Goal: Find specific page/section: Find specific page/section

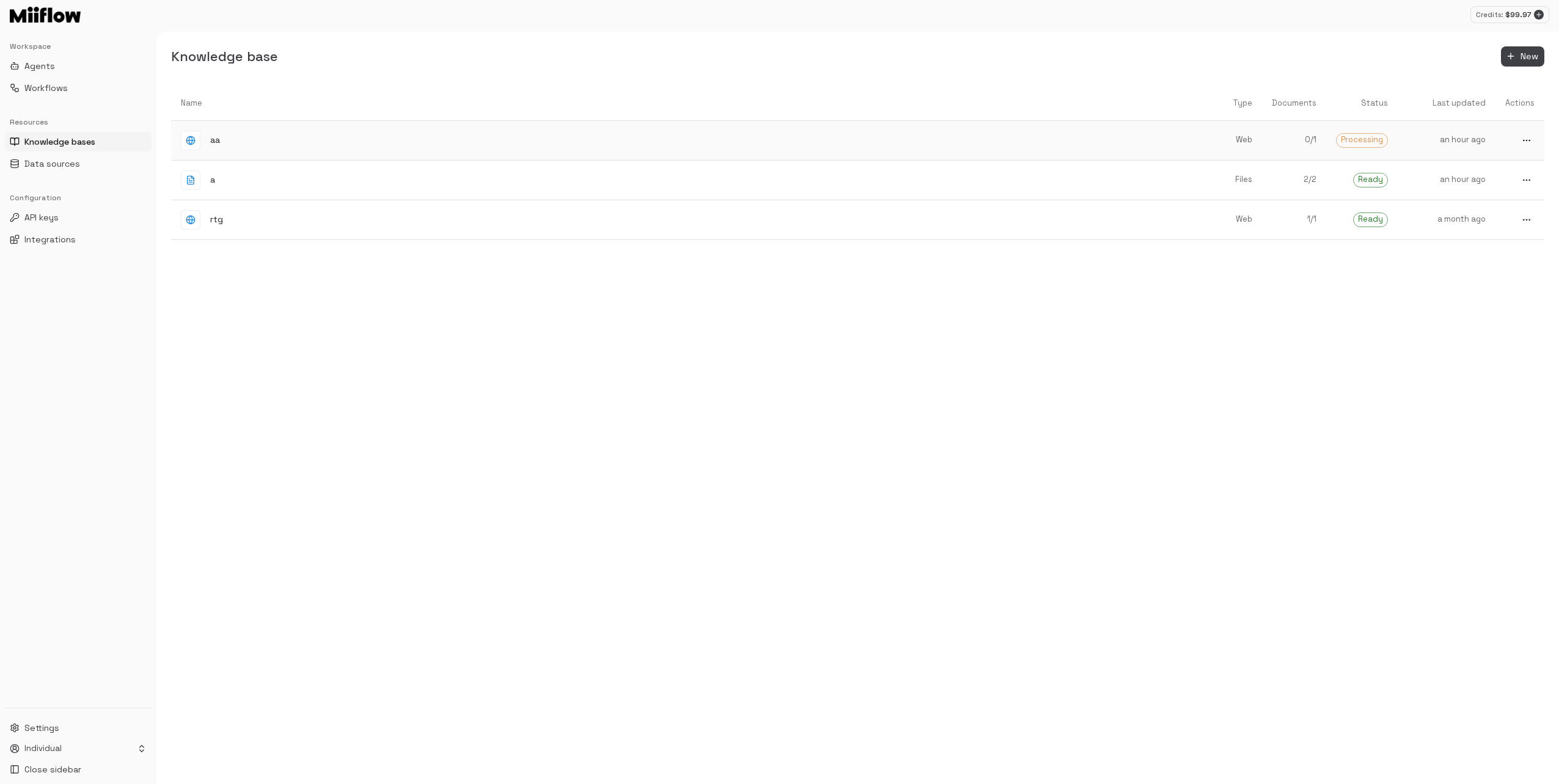
click at [580, 142] on div "aa" at bounding box center [685, 140] width 1010 height 19
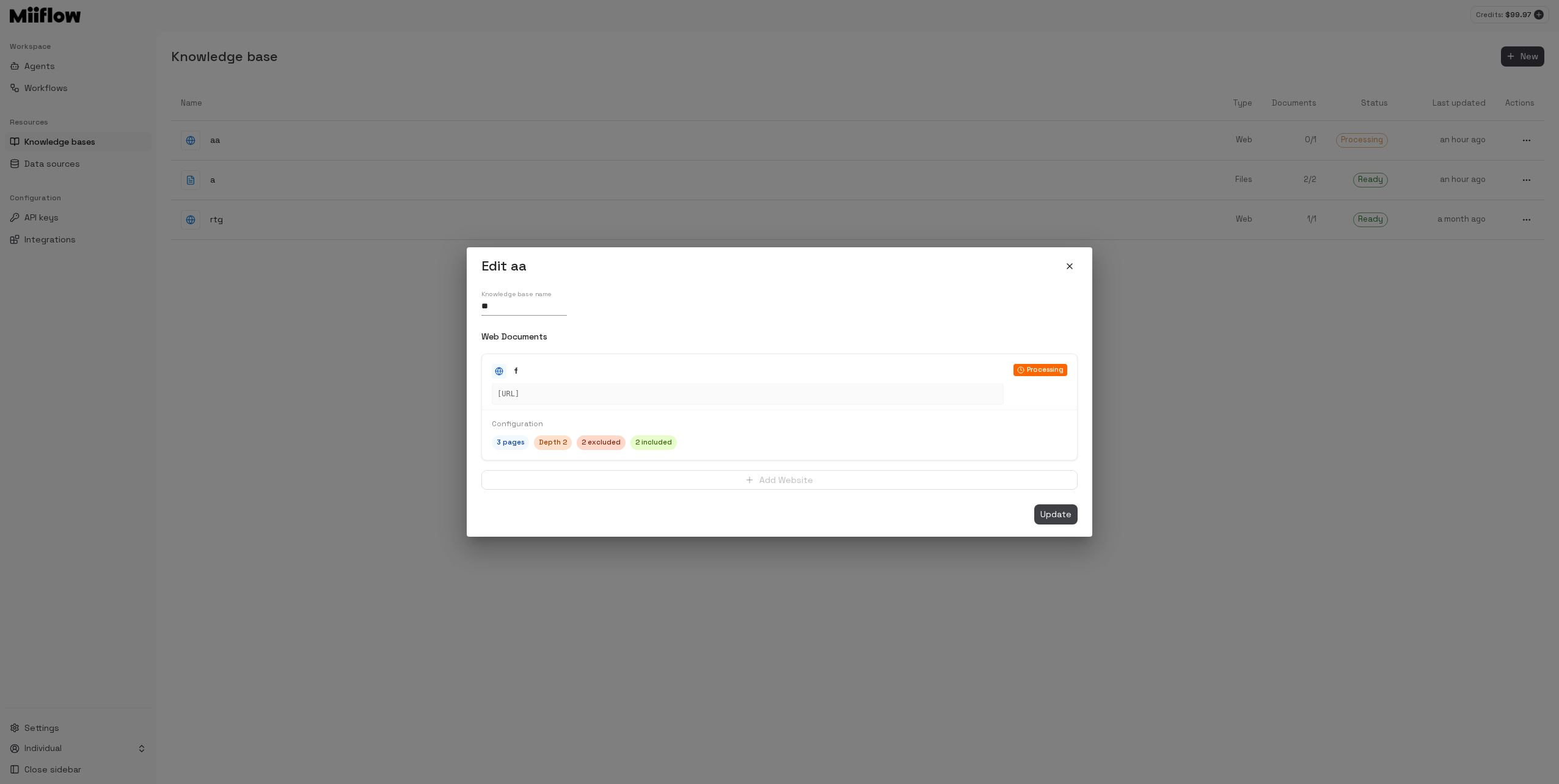
click at [1065, 265] on icon "close" at bounding box center [1069, 266] width 10 height 10
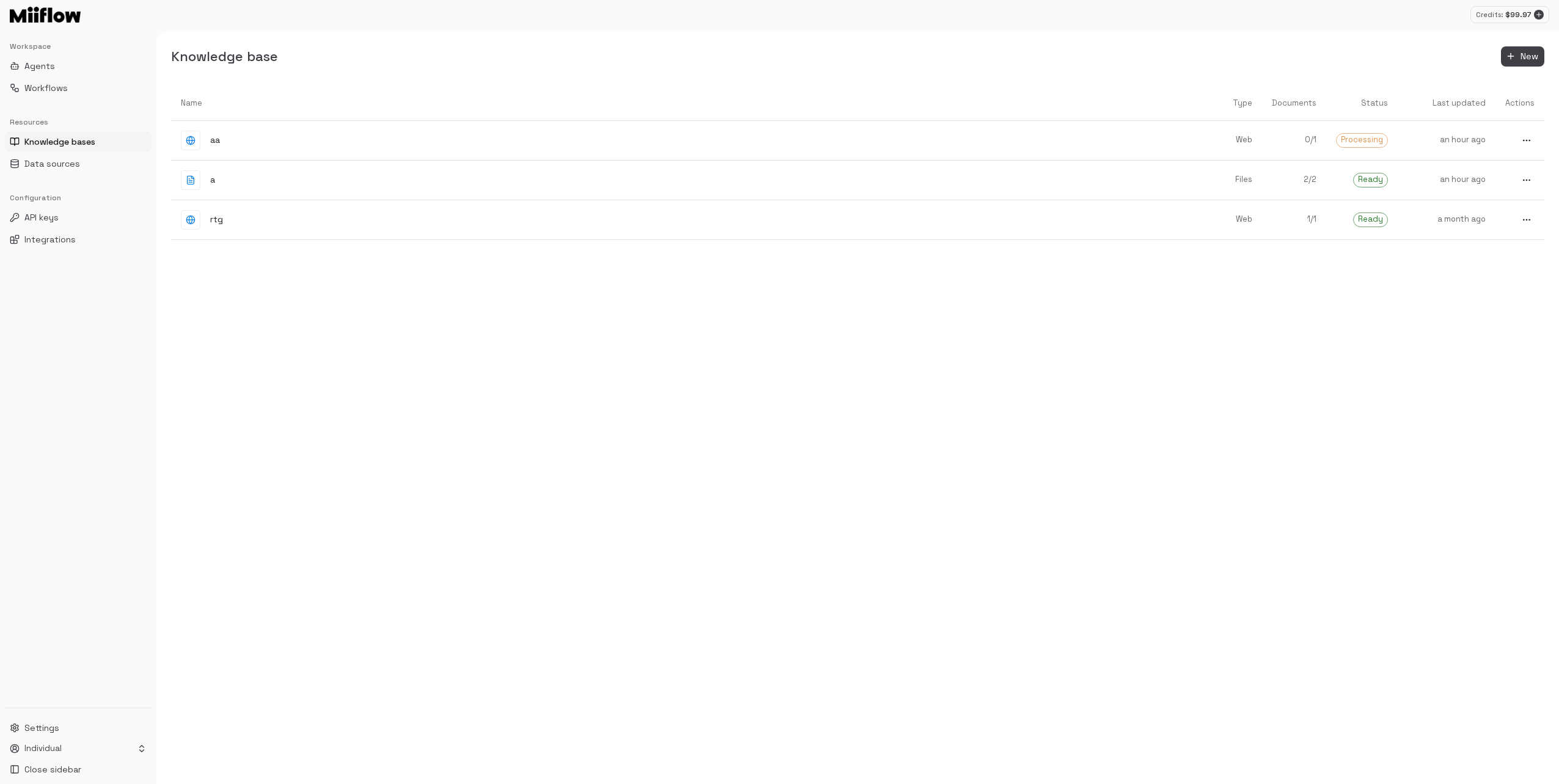
click at [901, 343] on div "Name Type Documents Status Last updated Actions aa Web 0 / 1 Processing an hour…" at bounding box center [857, 436] width 1373 height 699
drag, startPoint x: 1087, startPoint y: 414, endPoint x: 1106, endPoint y: 343, distance: 73.5
click at [1089, 399] on div "Name Type Documents Status Last updated Actions aa Web 0 / 1 Processing an hour…" at bounding box center [857, 436] width 1373 height 699
